Goal: Task Accomplishment & Management: Manage account settings

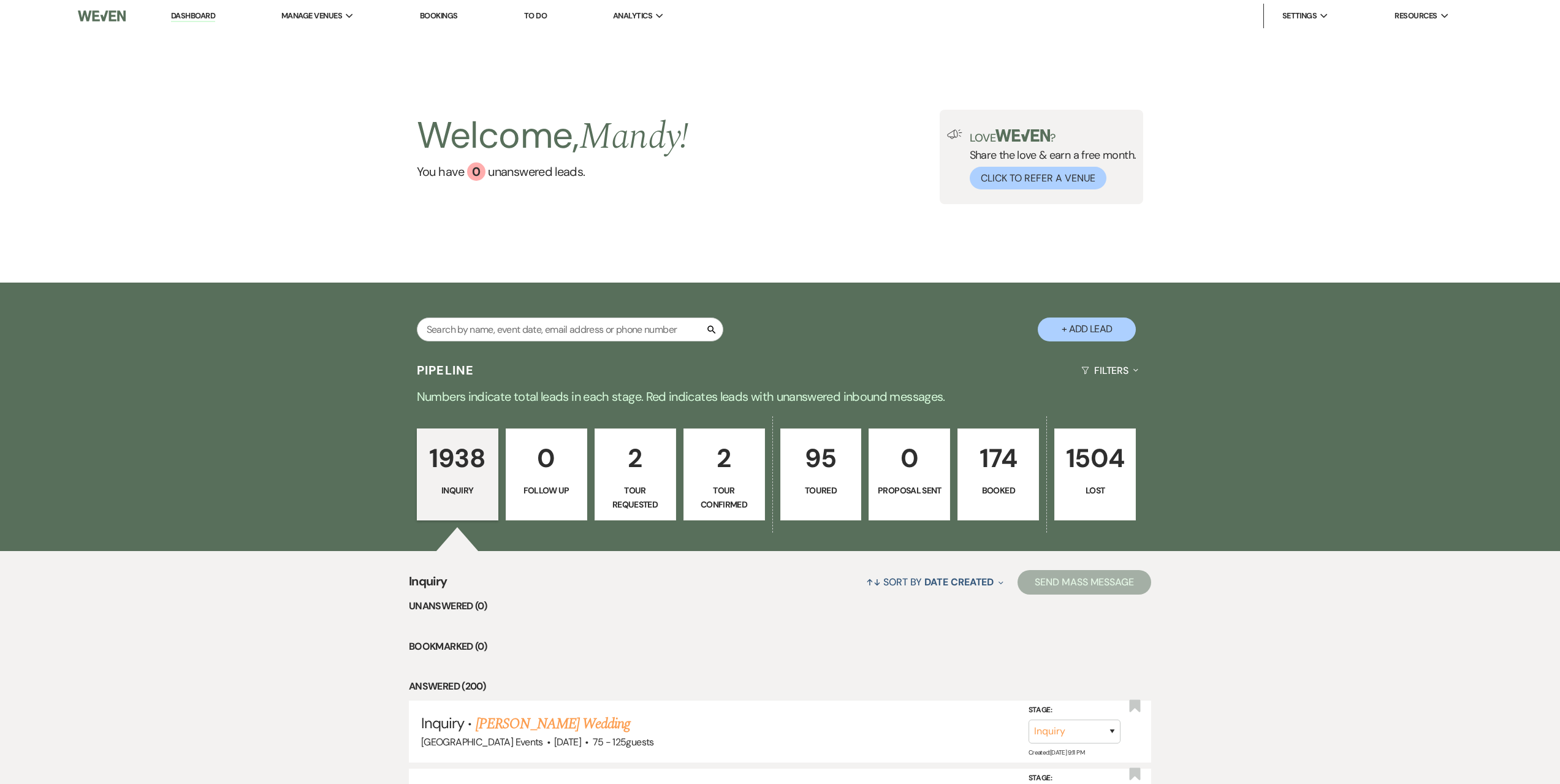
click at [641, 465] on p "2" at bounding box center [635, 459] width 66 height 41
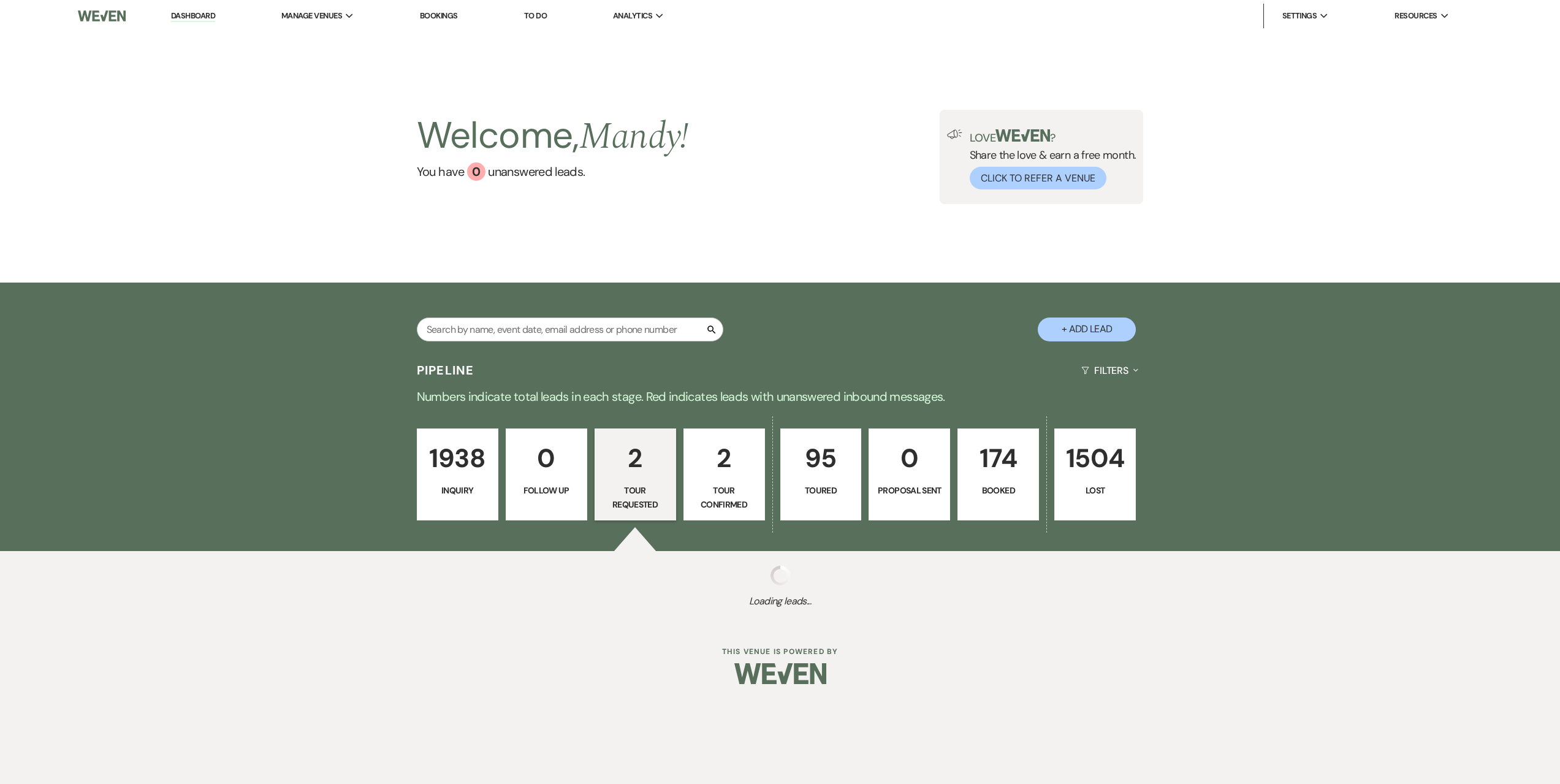
select select "2"
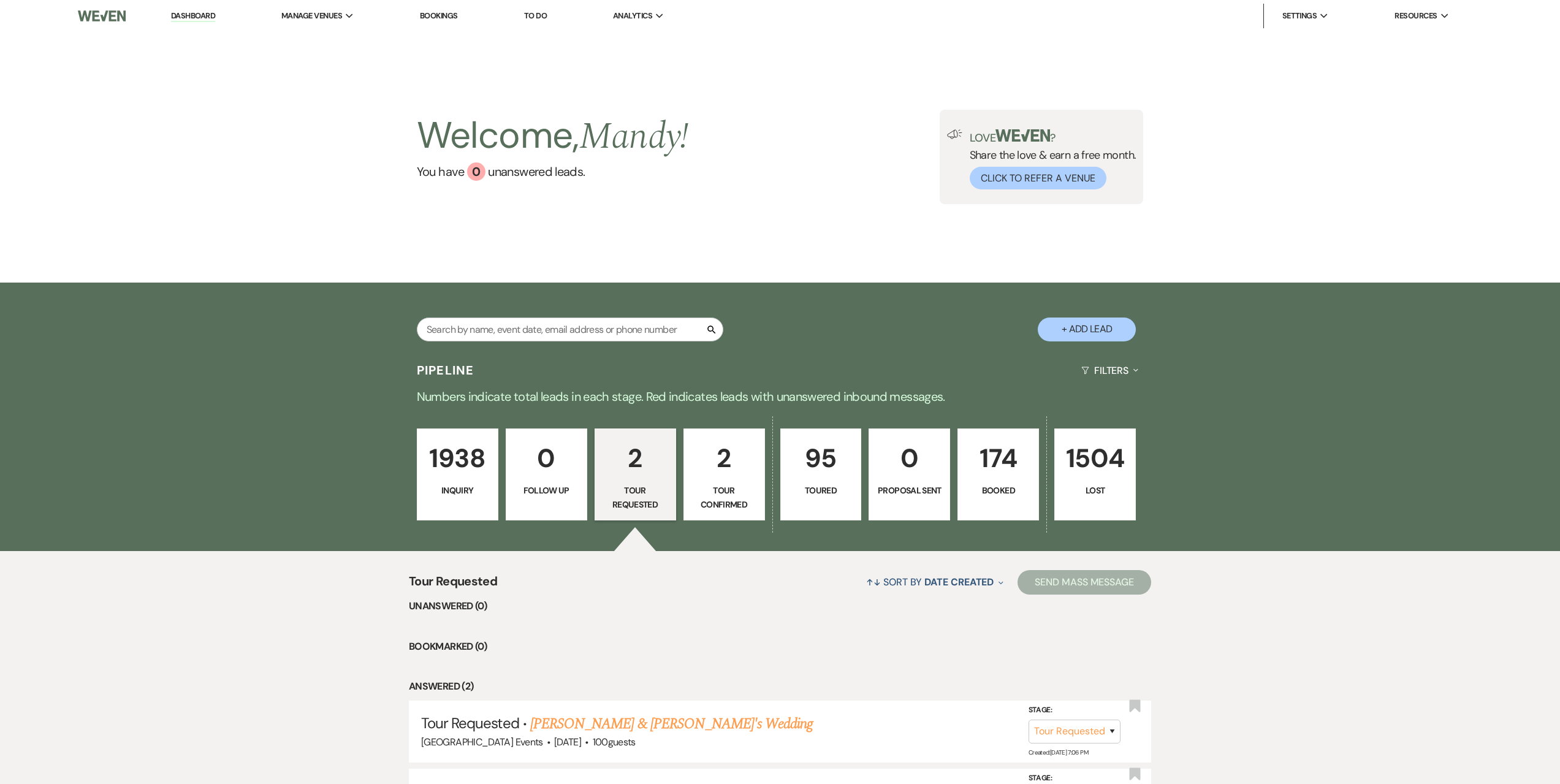
click at [724, 463] on p "2" at bounding box center [724, 459] width 66 height 41
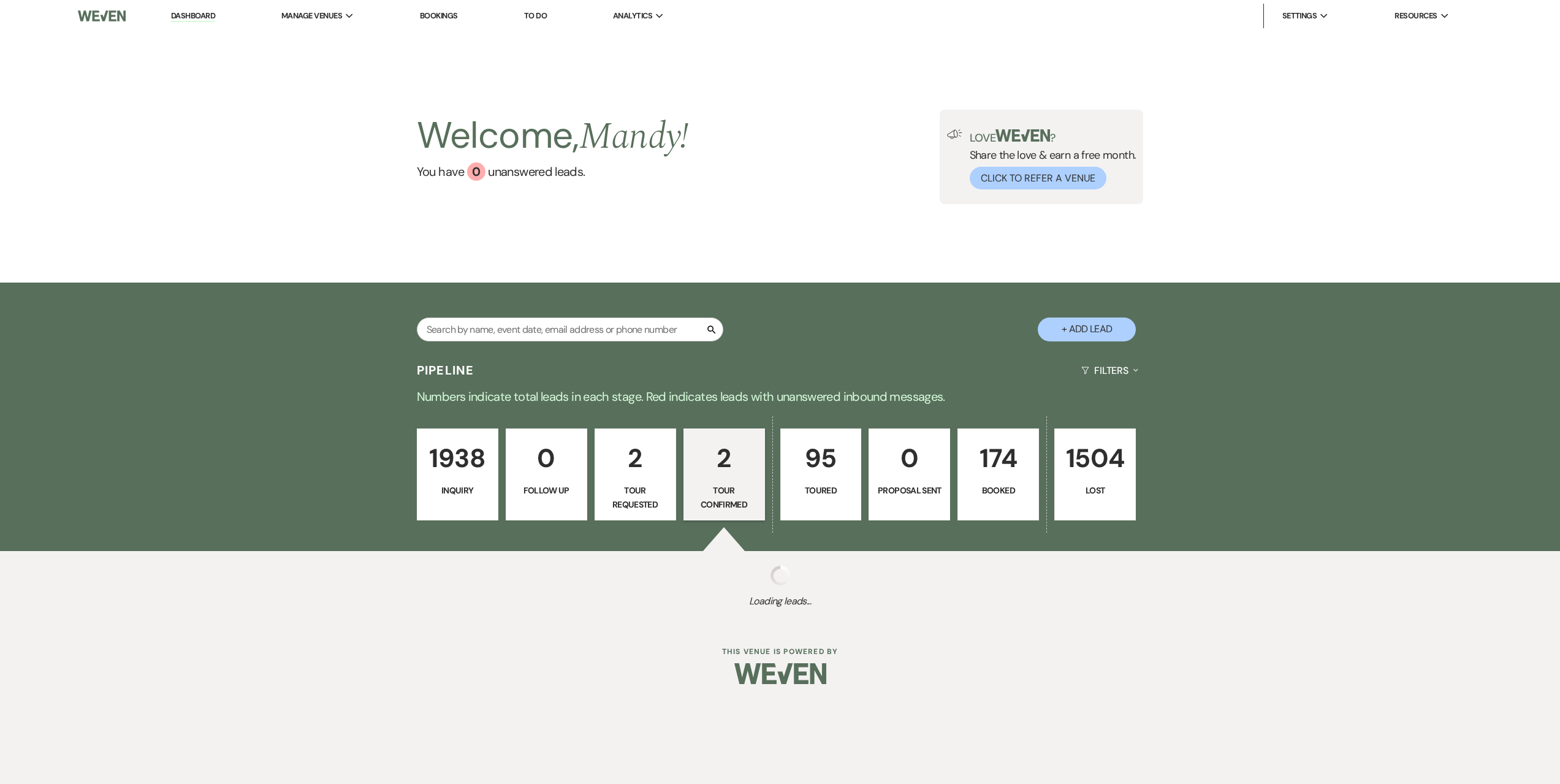
select select "4"
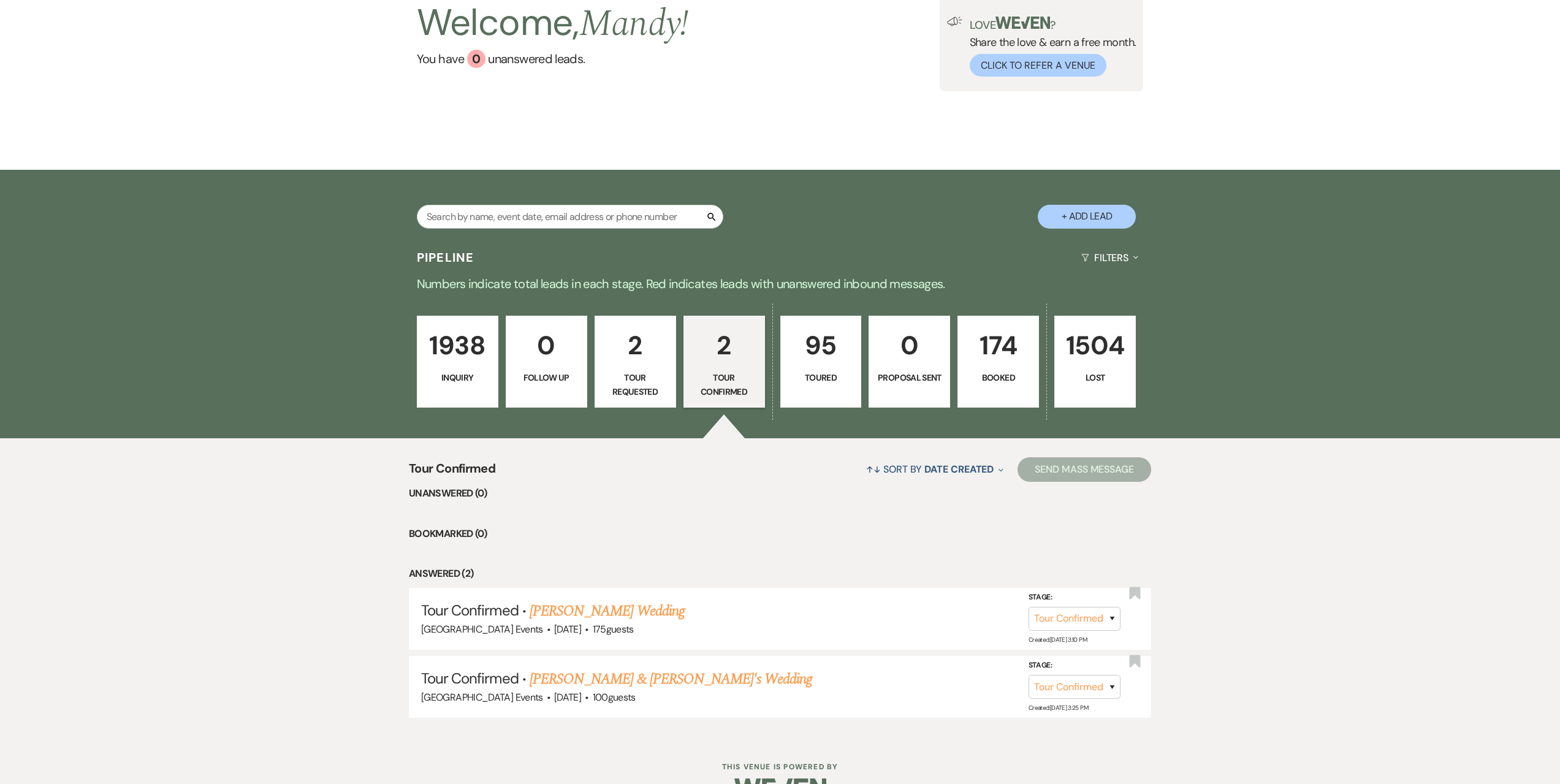
scroll to position [122, 0]
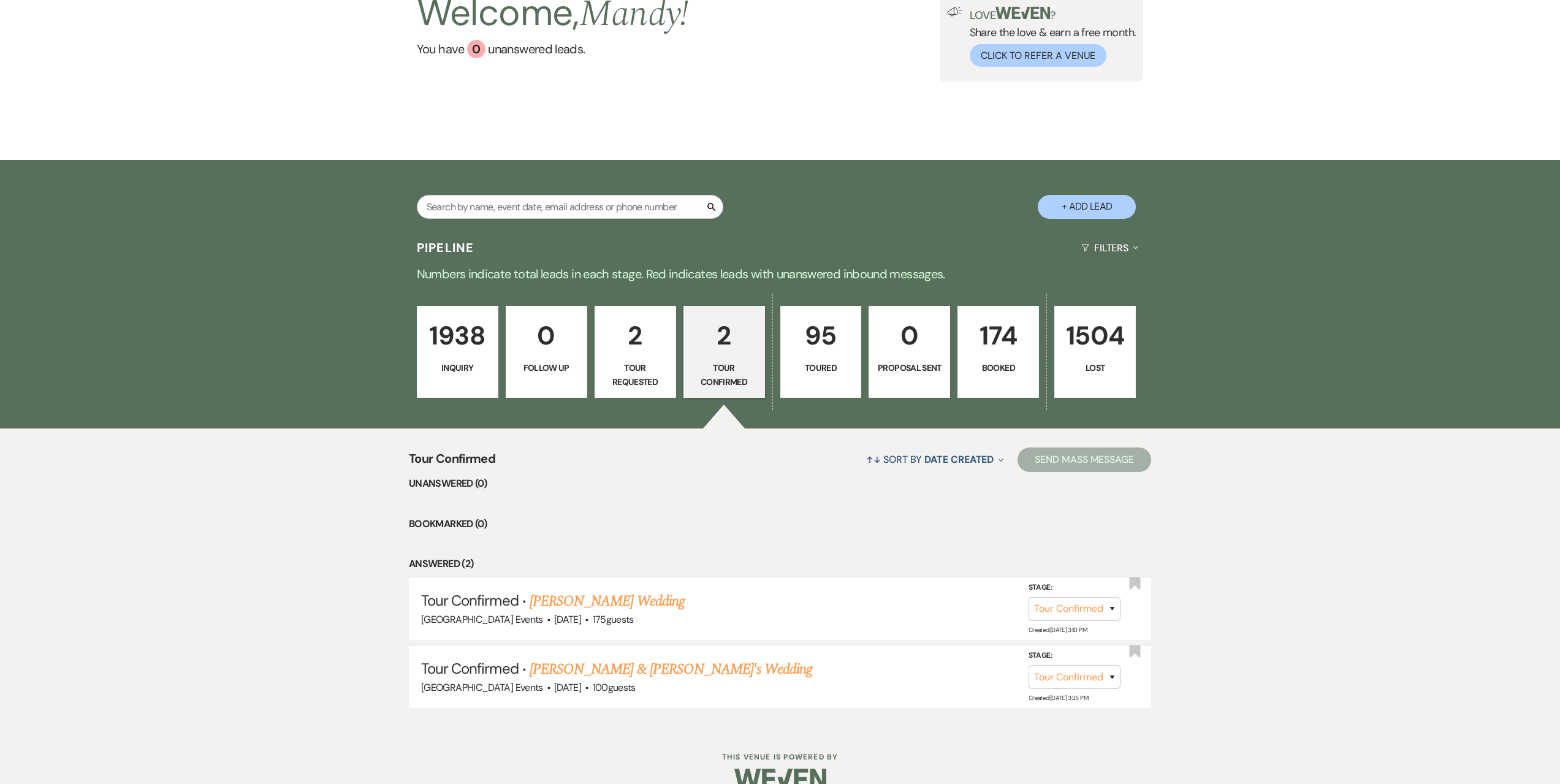
click at [978, 356] on p "174" at bounding box center [998, 335] width 66 height 41
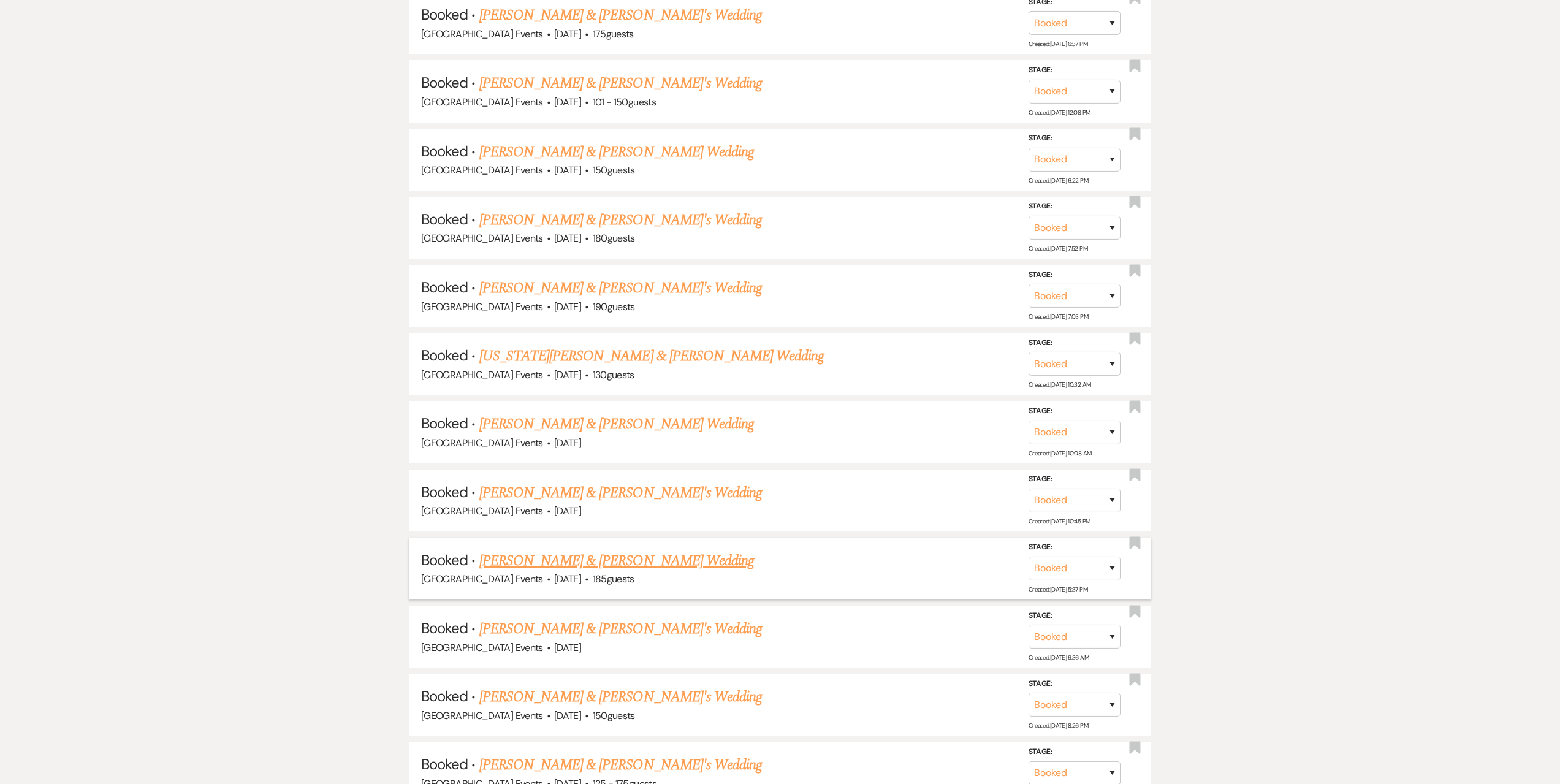
scroll to position [2023, 0]
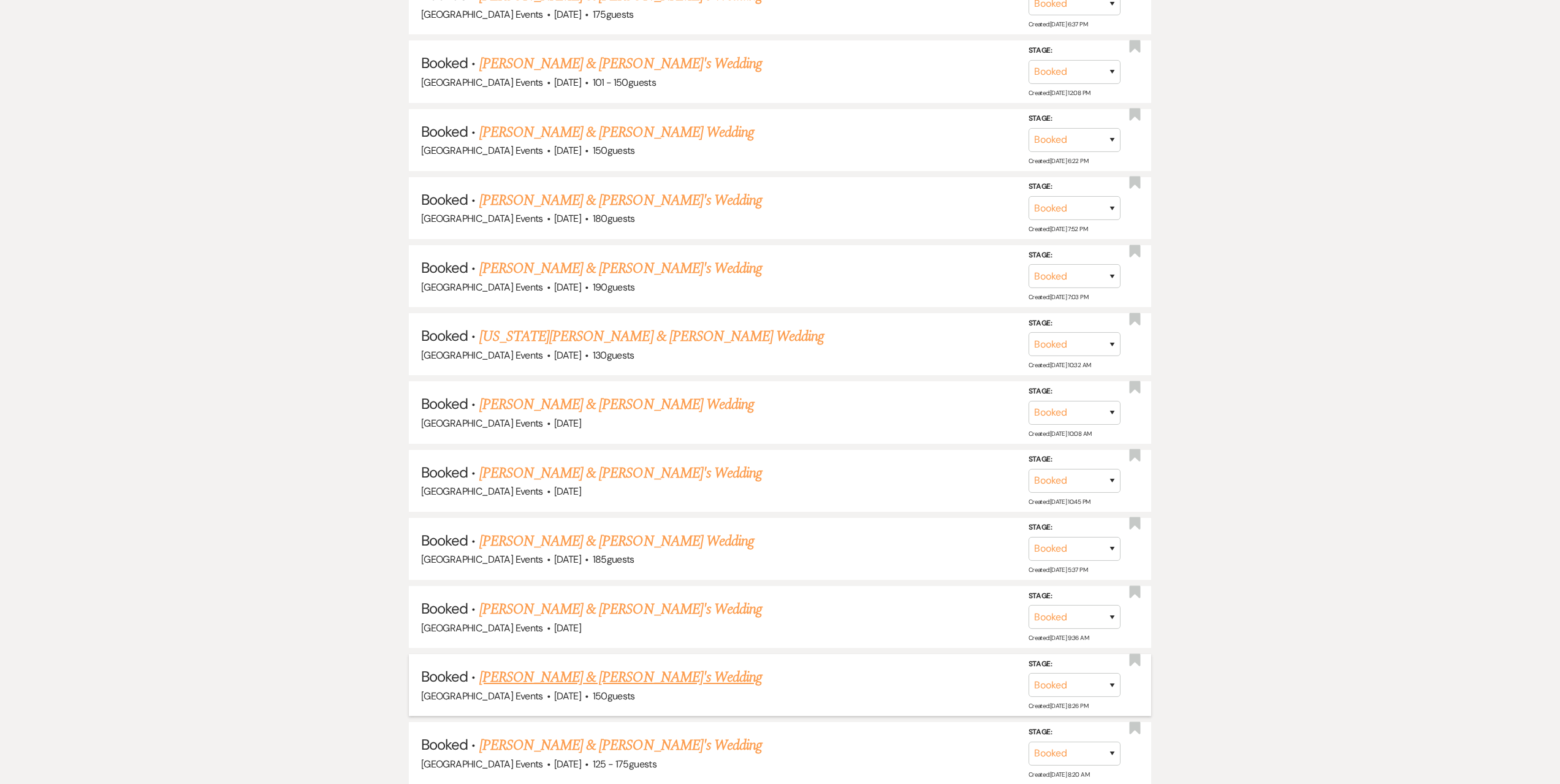
click at [569, 673] on link "[PERSON_NAME] & [PERSON_NAME]'s Wedding" at bounding box center [620, 677] width 283 height 22
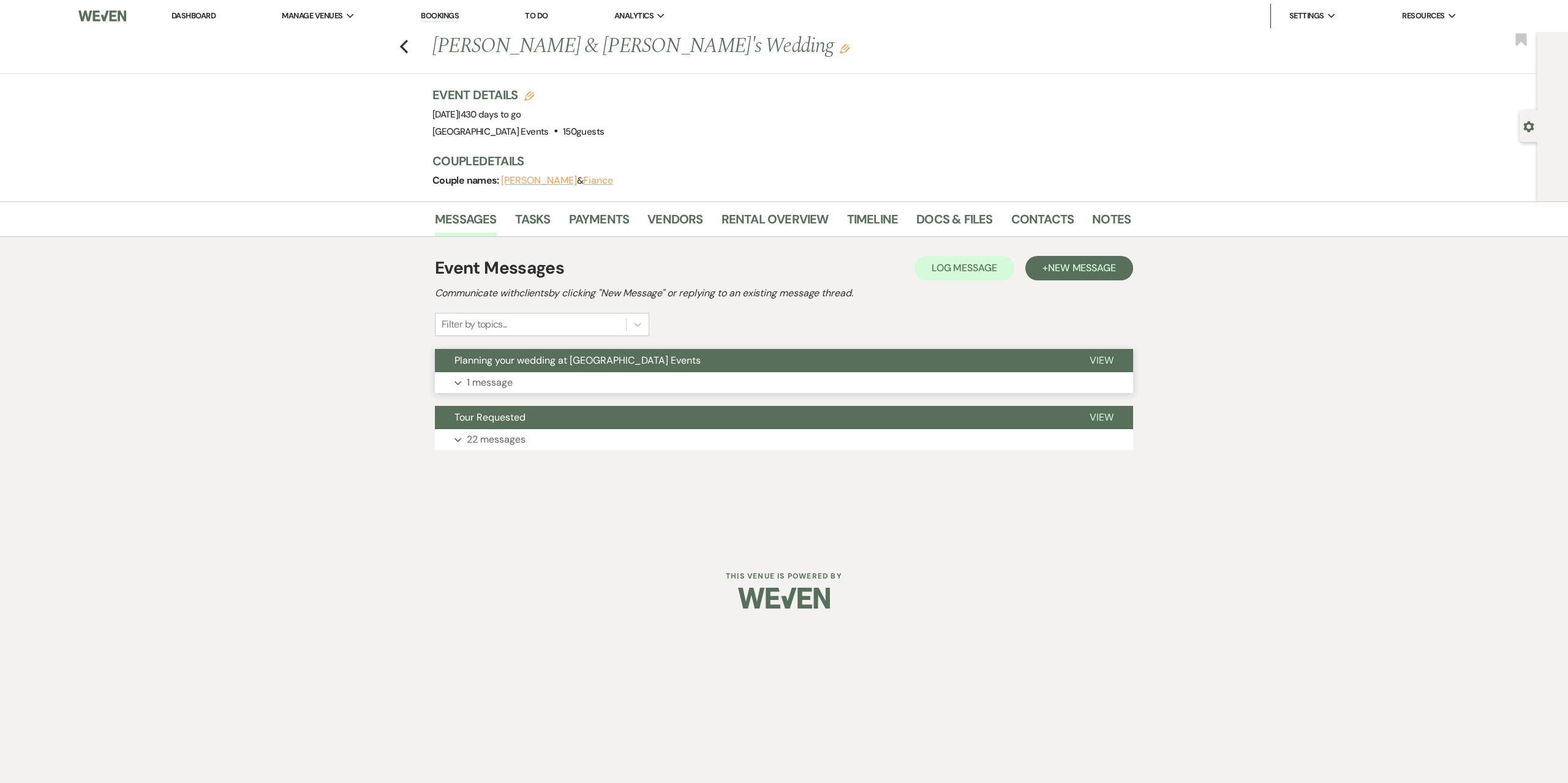
click at [519, 380] on button "Expand 1 message" at bounding box center [783, 383] width 698 height 21
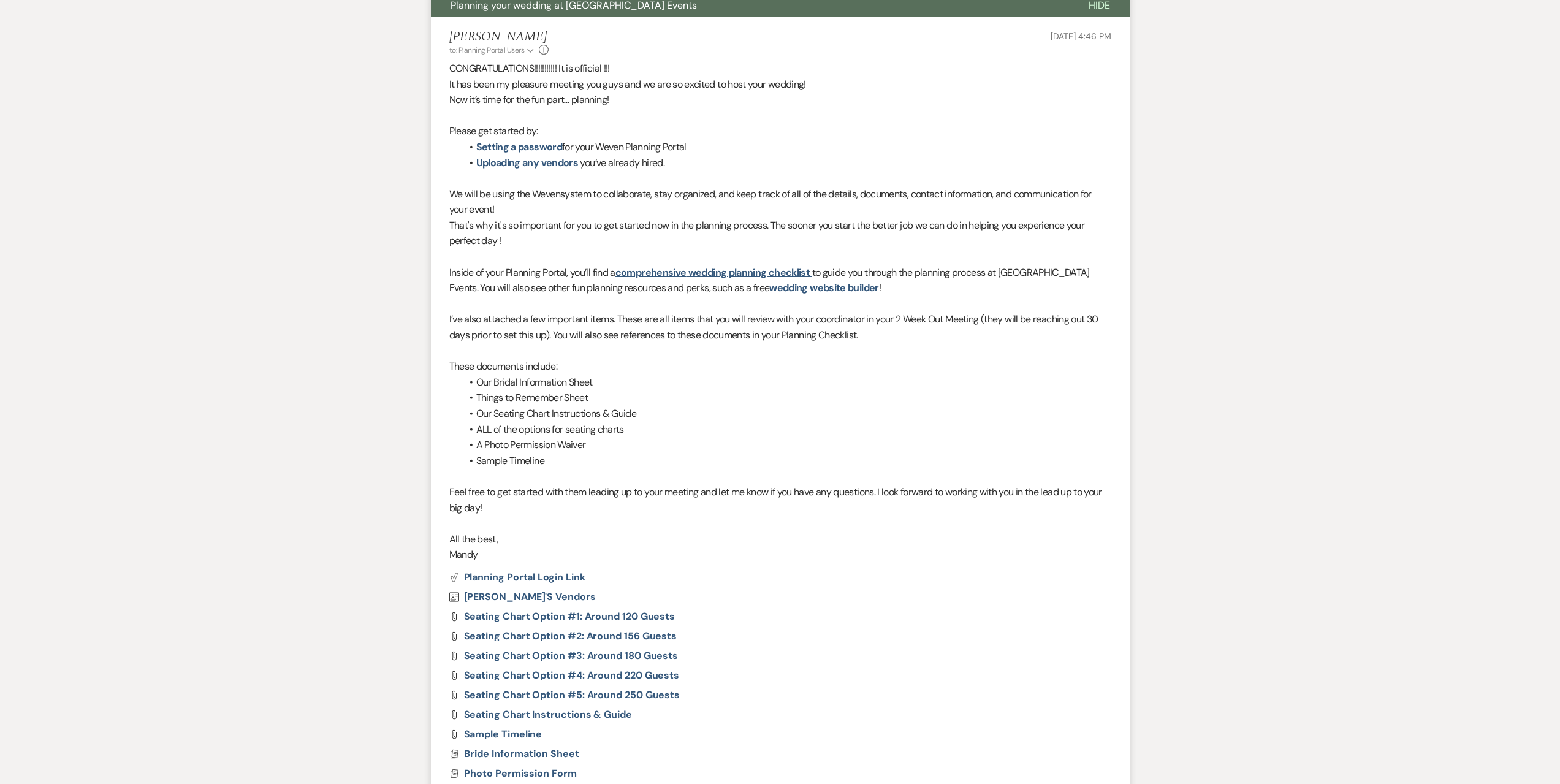
scroll to position [601, 0]
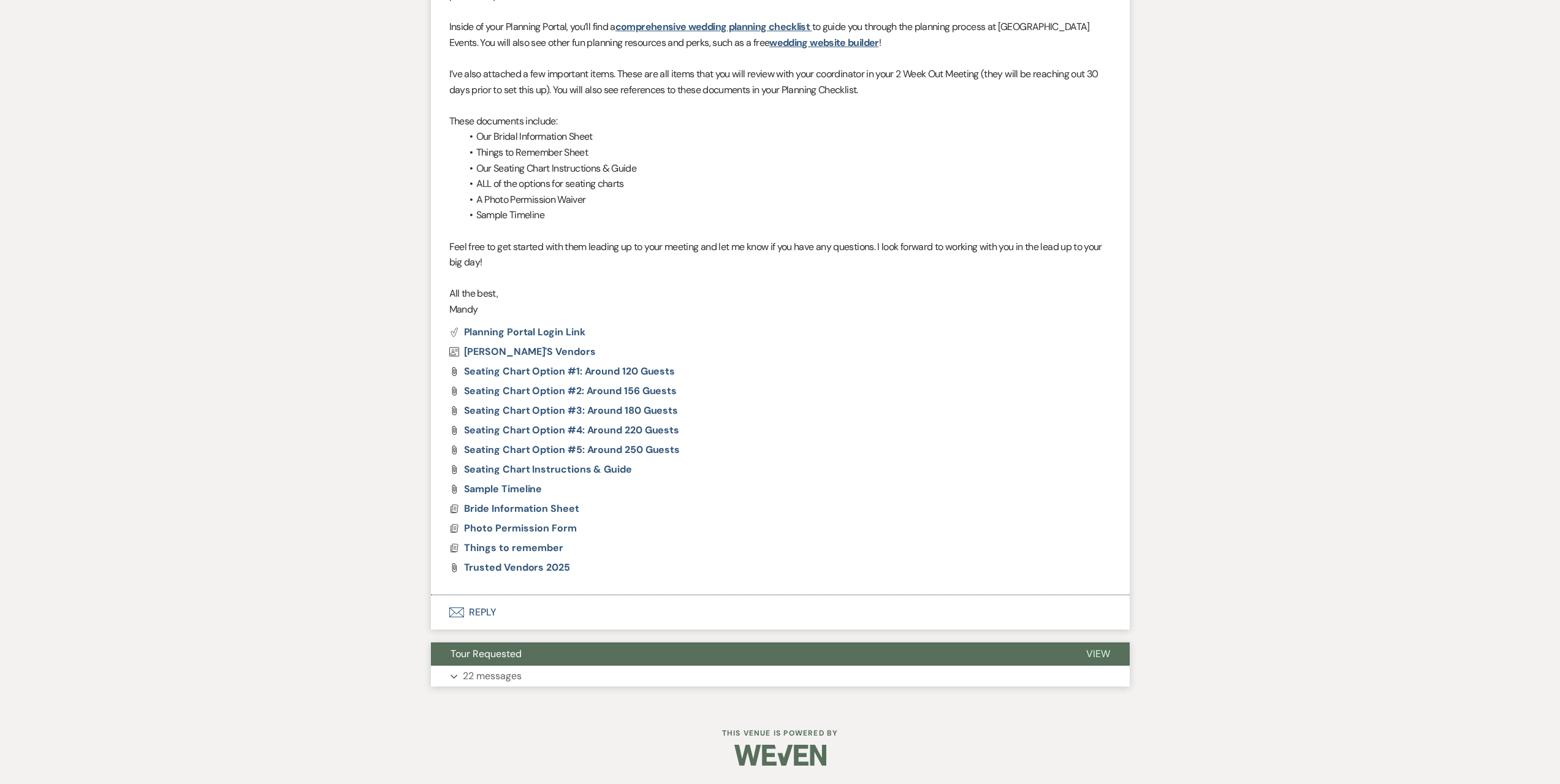
click at [534, 674] on button "Expand 22 messages" at bounding box center [780, 676] width 699 height 21
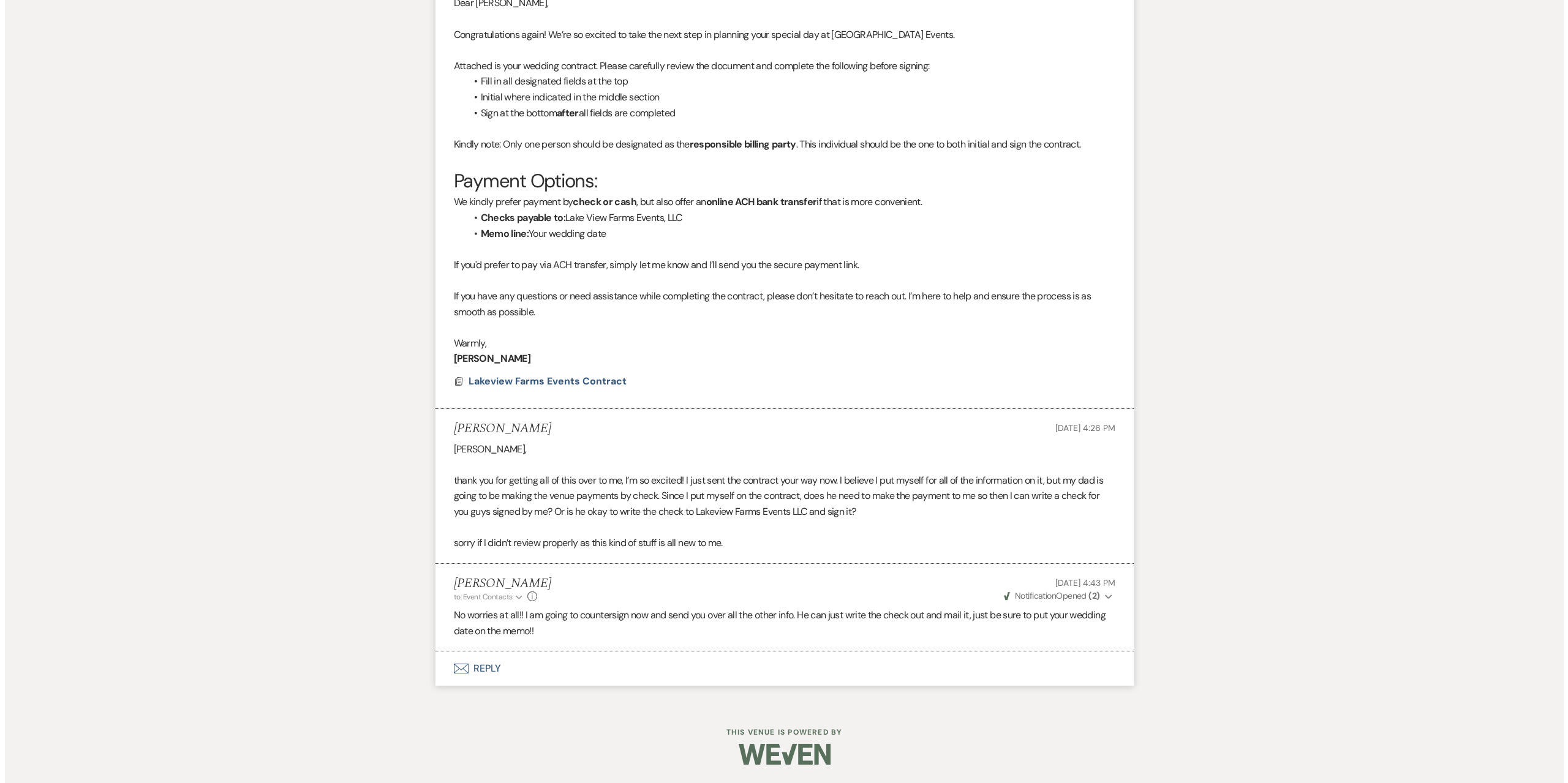
scroll to position [4975, 0]
click at [565, 381] on span "Lakeview Farms Events Contract" at bounding box center [542, 381] width 158 height 13
